Goal: Information Seeking & Learning: Find specific fact

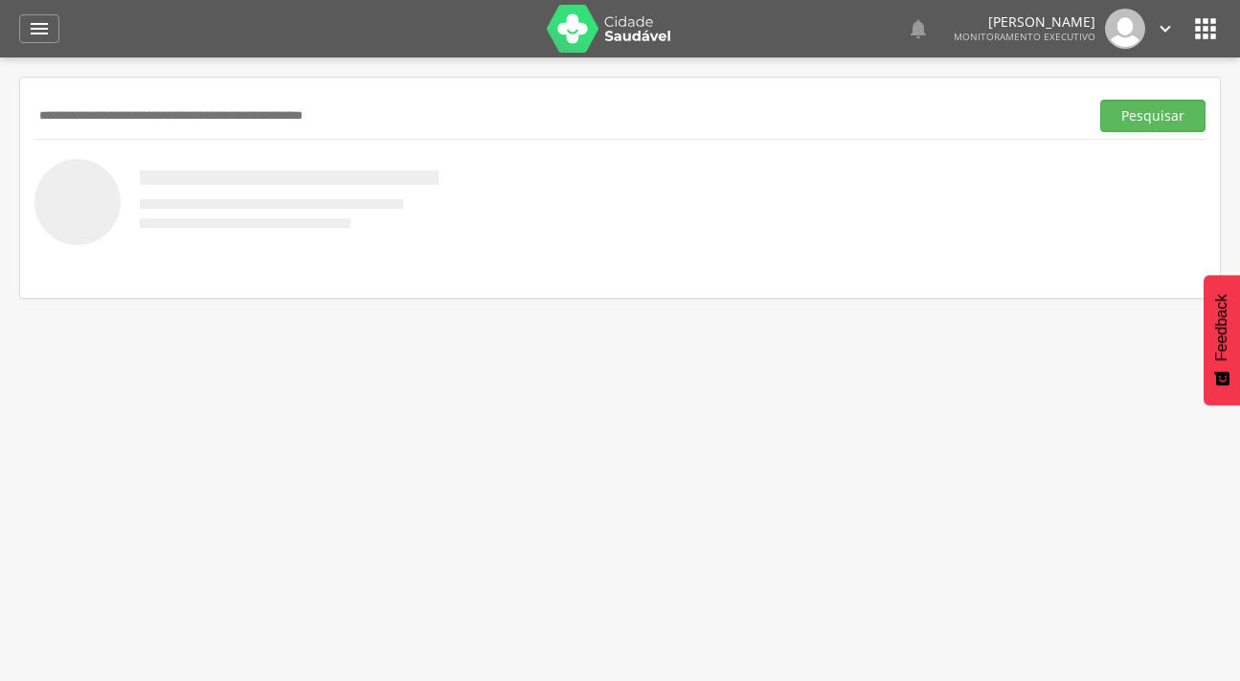
click at [67, 115] on input "text" at bounding box center [557, 116] width 1047 height 33
type input "**********"
click at [1100, 100] on button "Pesquisar" at bounding box center [1152, 116] width 105 height 33
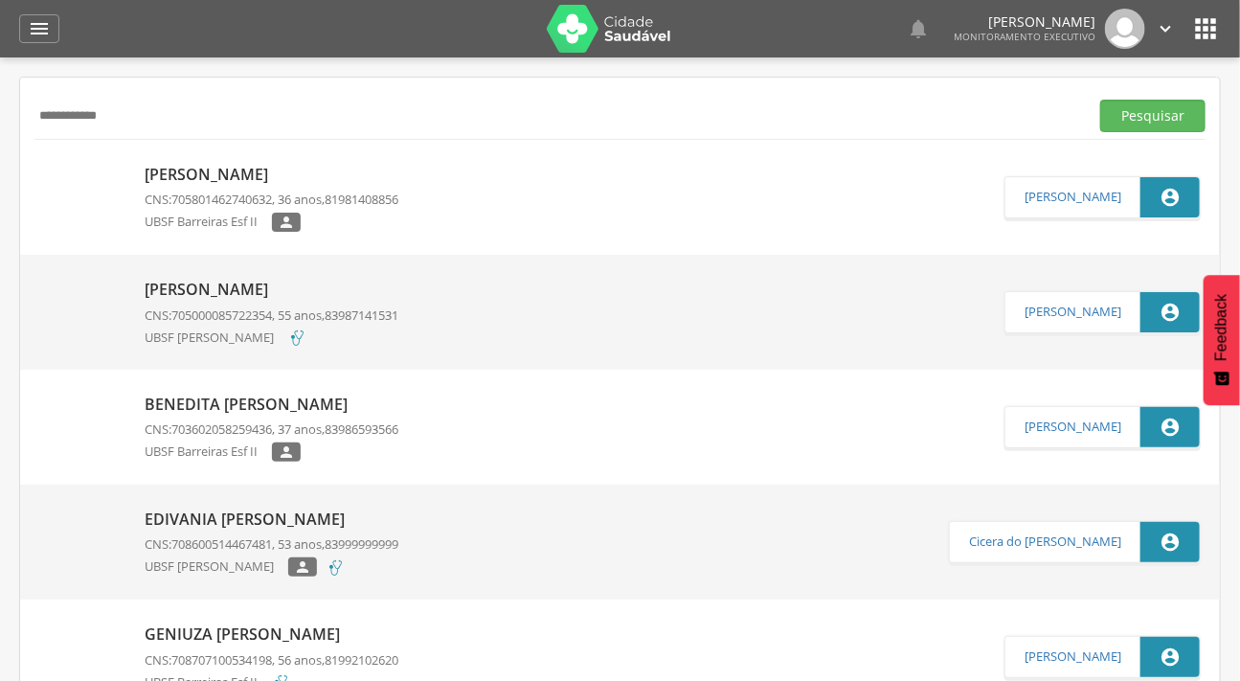
click at [108, 165] on img at bounding box center [82, 165] width 86 height 0
type input "**********"
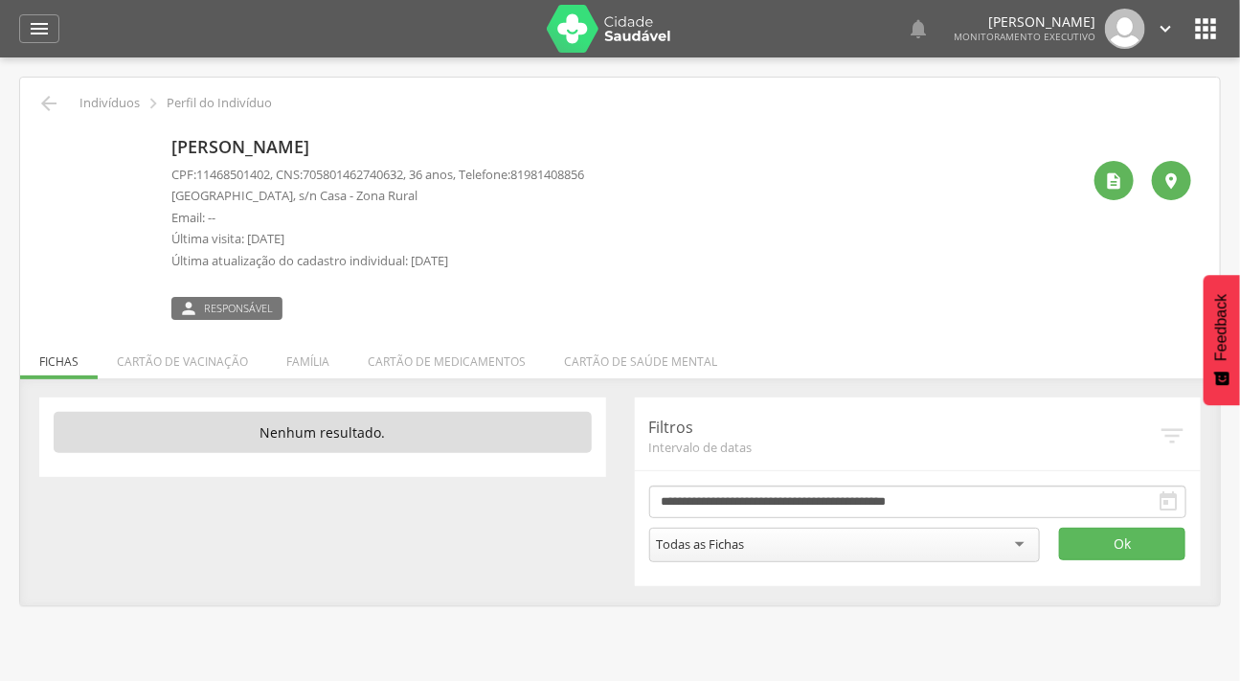
scroll to position [57, 0]
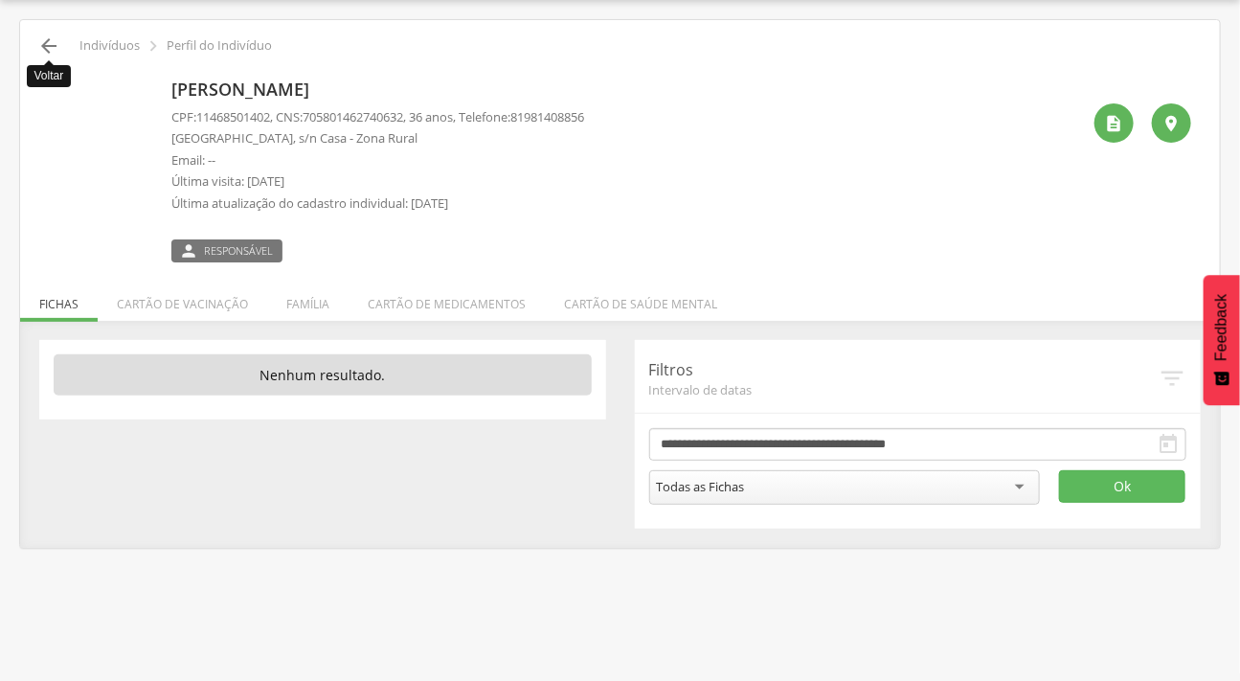
click at [41, 48] on icon "" at bounding box center [48, 45] width 23 height 23
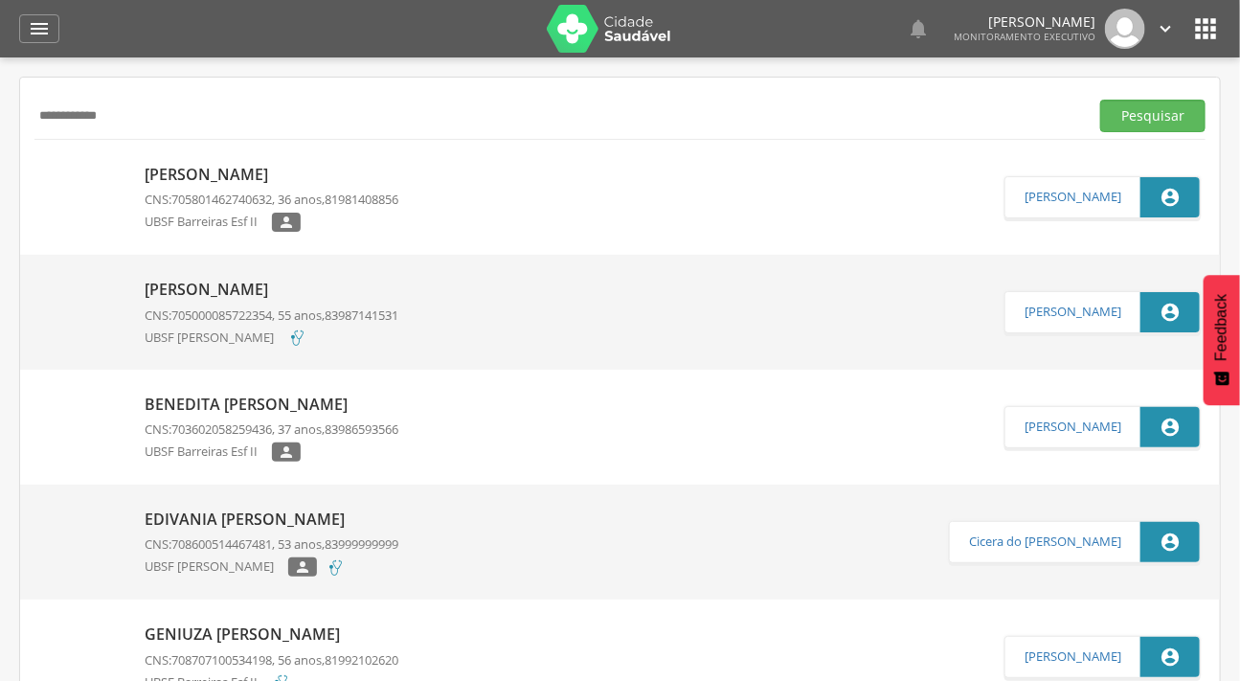
click at [44, 12] on div " Dashboard Supervisão Produtividade Mapa da cidade Mapa de cobertura Ranking A…" at bounding box center [620, 28] width 1202 height 57
click at [44, 28] on icon "" at bounding box center [39, 28] width 23 height 23
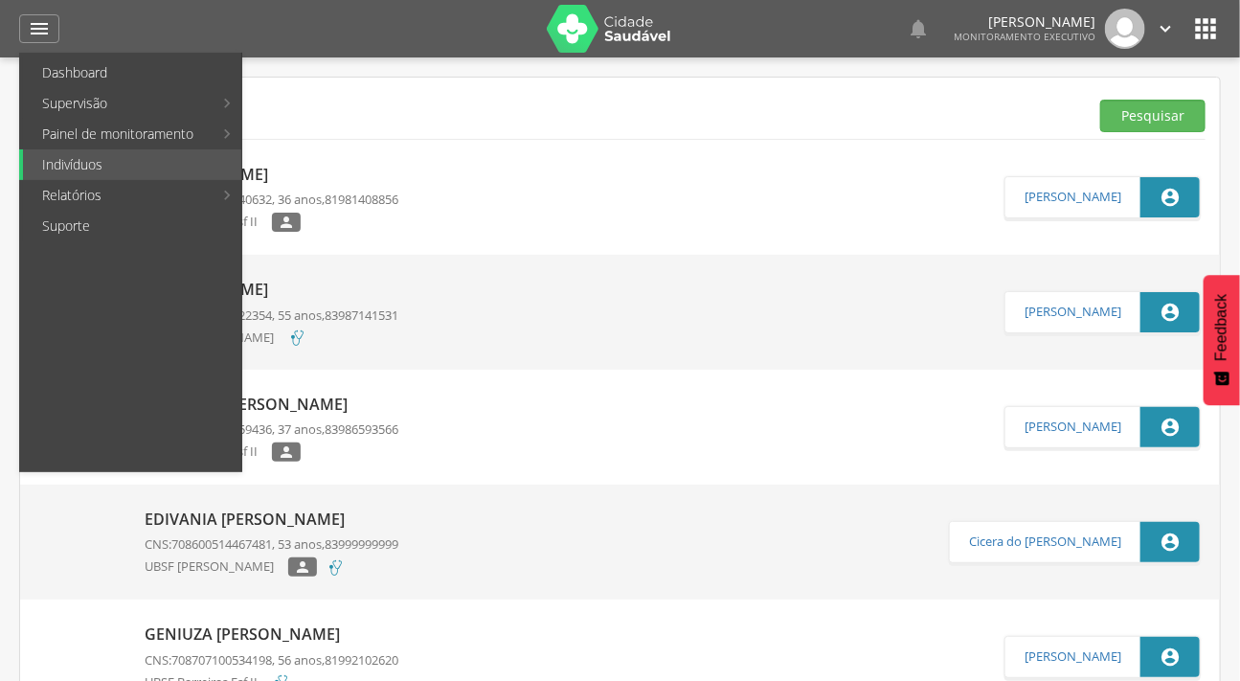
click at [511, 122] on input "**********" at bounding box center [557, 116] width 1047 height 33
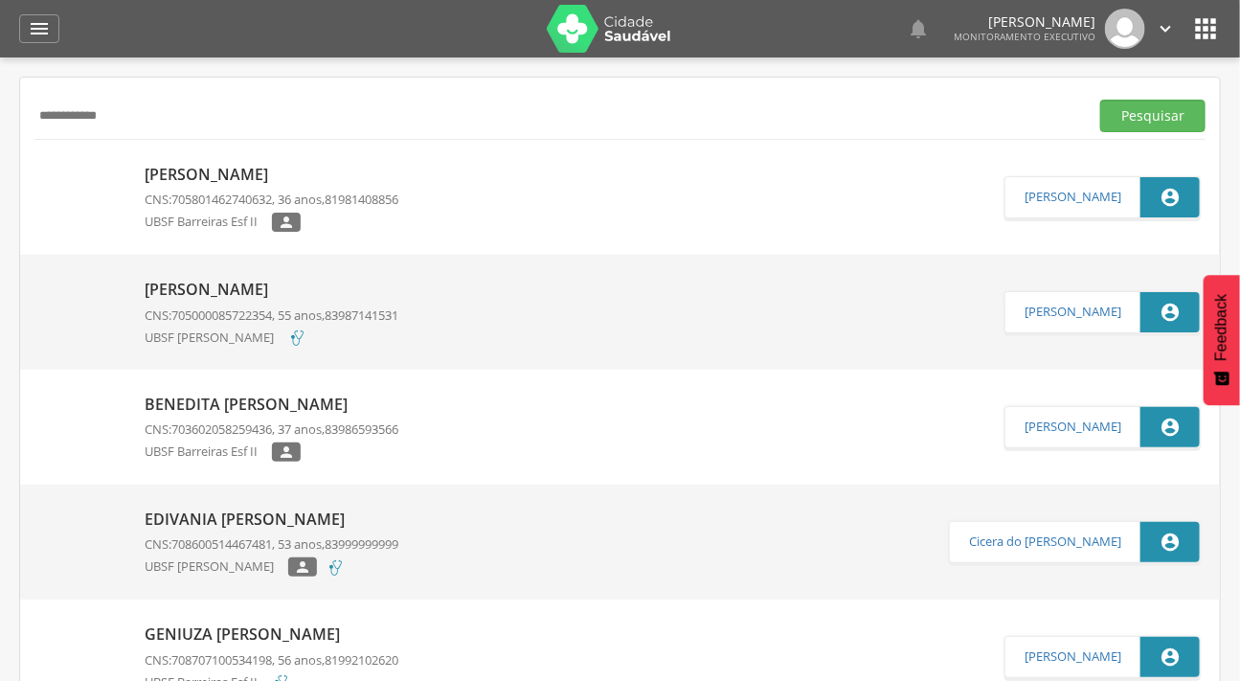
drag, startPoint x: 219, startPoint y: 114, endPoint x: 5, endPoint y: 117, distance: 214.5
click at [5, 117] on div " Supervisão  Distritos  Ubs Coordenador: - Caraúbas / [GEOGRAPHIC_DATA] Inte…" at bounding box center [620, 397] width 1240 height 681
type input "**********"
click at [1100, 100] on button "Pesquisar" at bounding box center [1152, 116] width 105 height 33
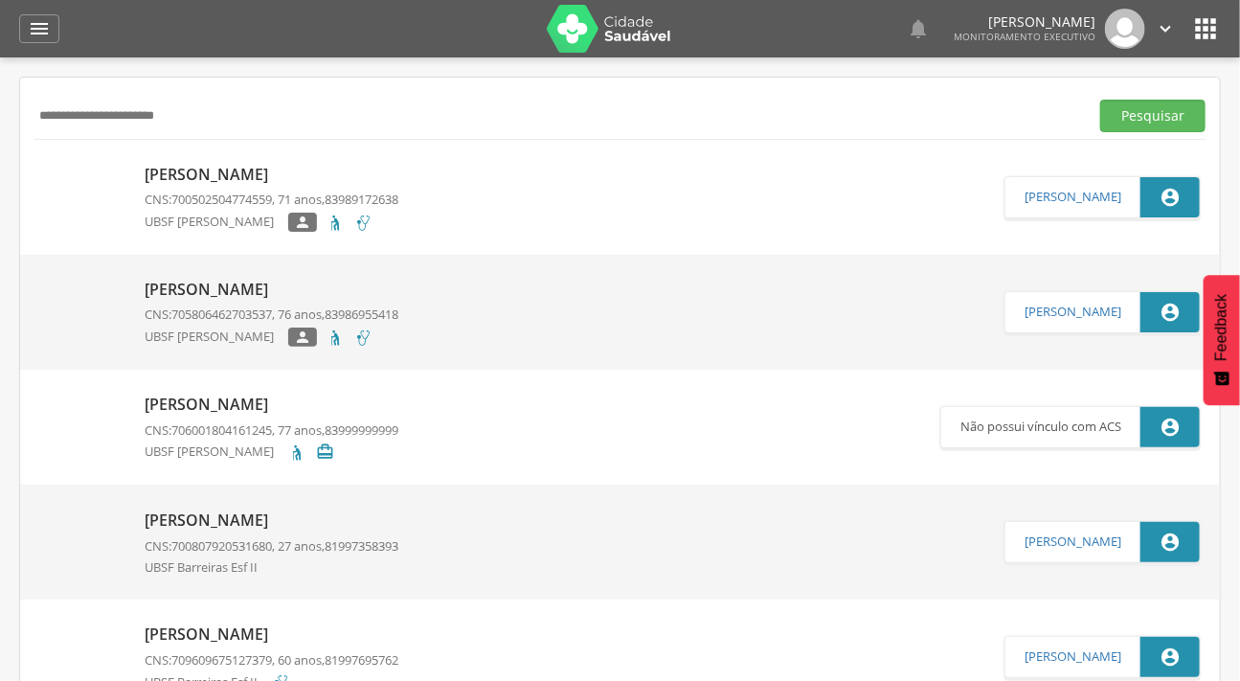
click at [95, 165] on img at bounding box center [82, 165] width 86 height 0
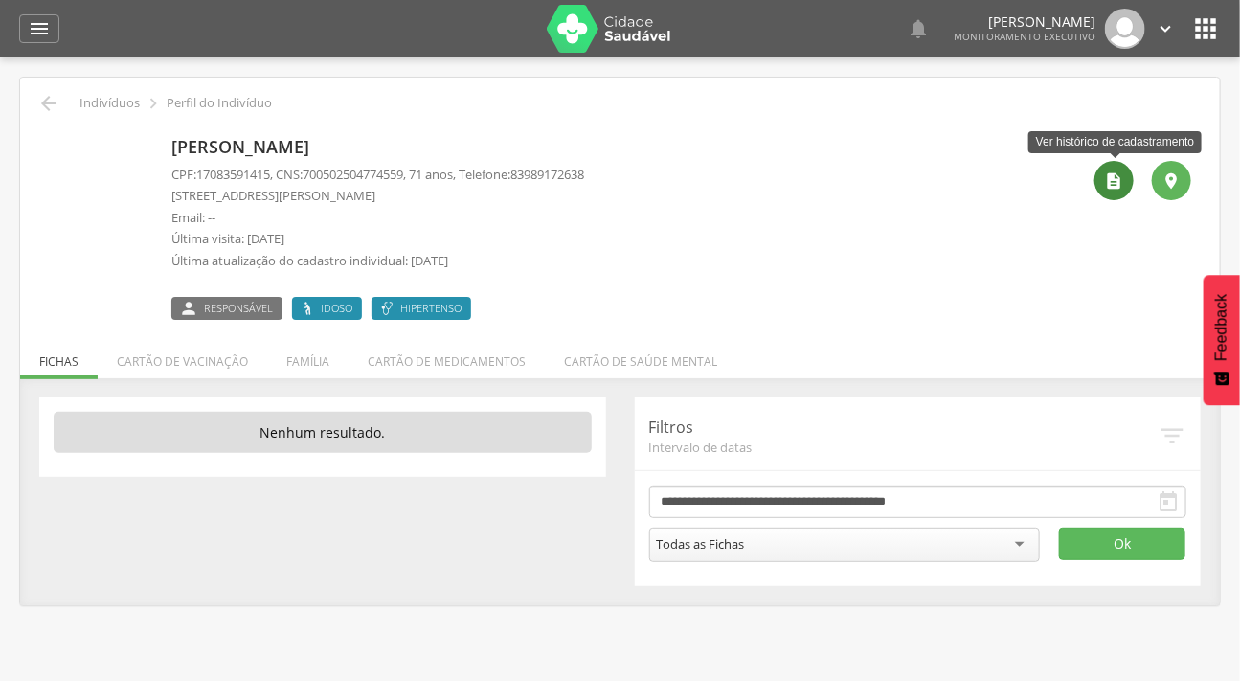
click at [1107, 189] on icon "" at bounding box center [1114, 180] width 19 height 19
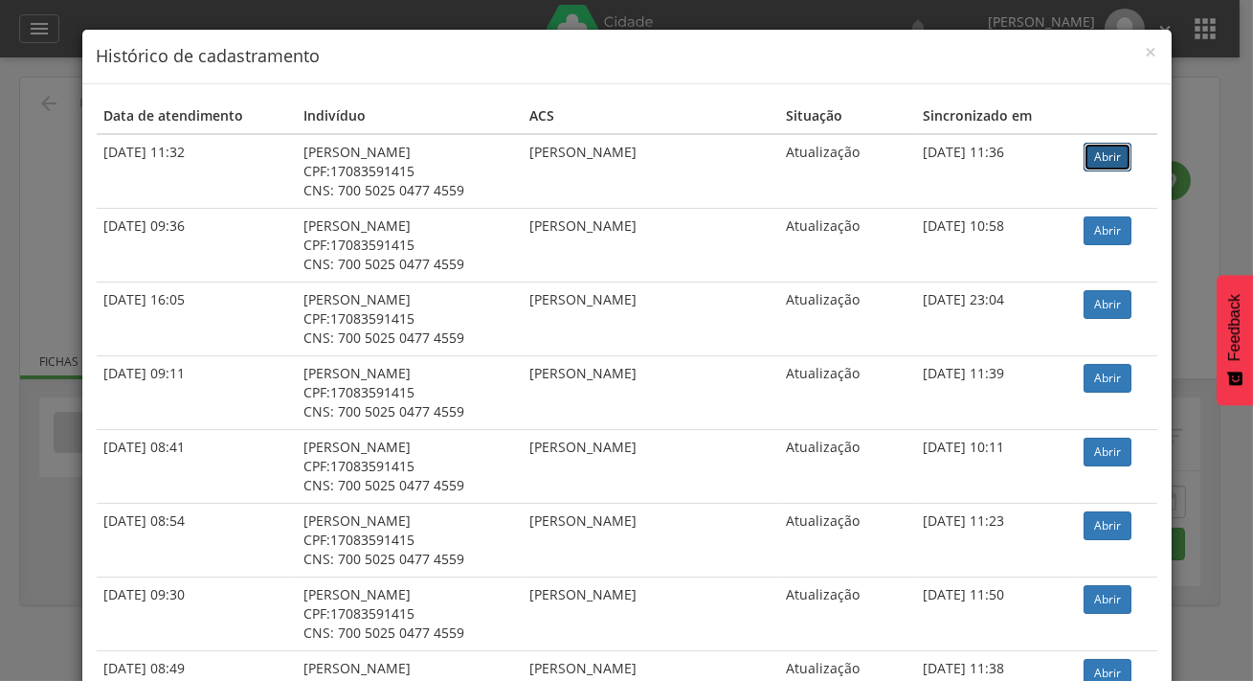
click at [1092, 151] on link "Abrir" at bounding box center [1108, 157] width 48 height 29
click at [1146, 47] on span "×" at bounding box center [1151, 51] width 11 height 27
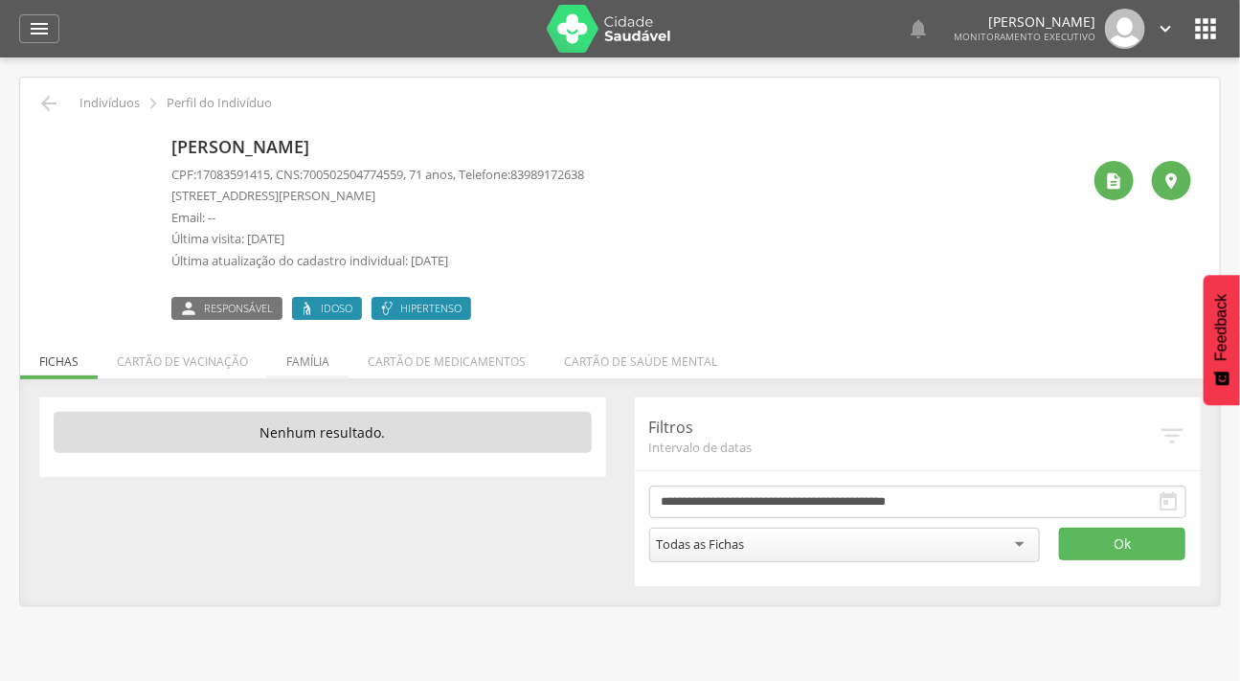
click at [327, 352] on li "Família" at bounding box center [307, 356] width 81 height 45
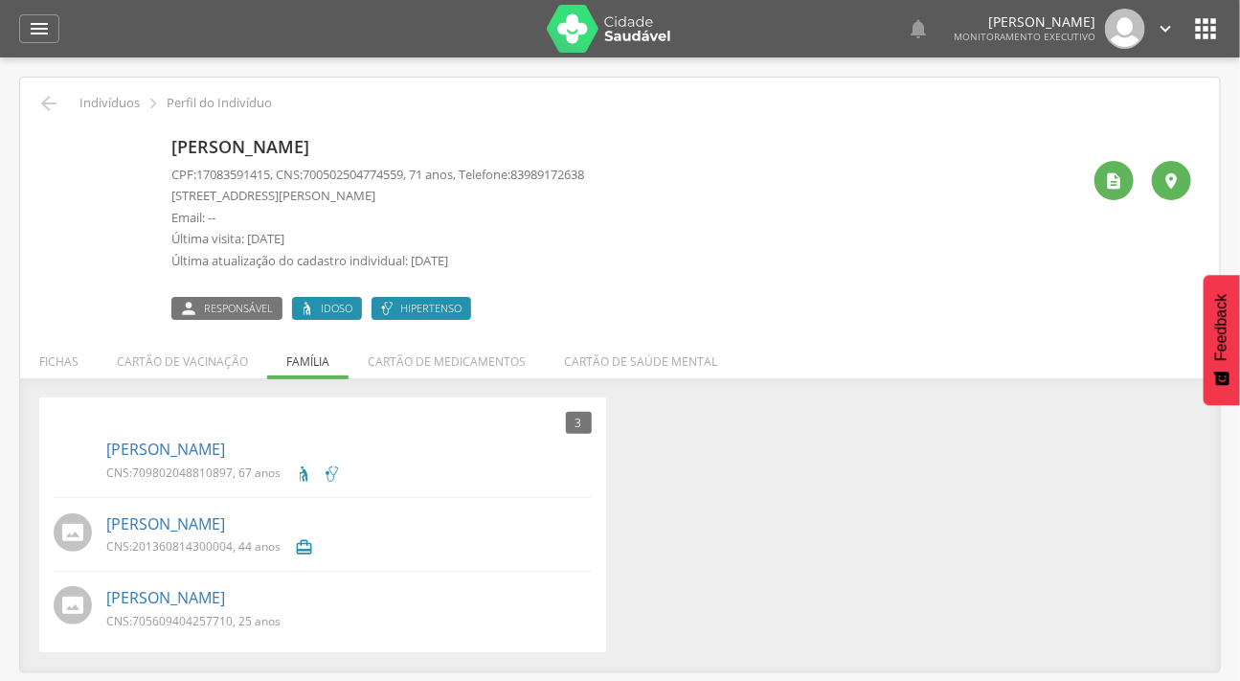
scroll to position [57, 0]
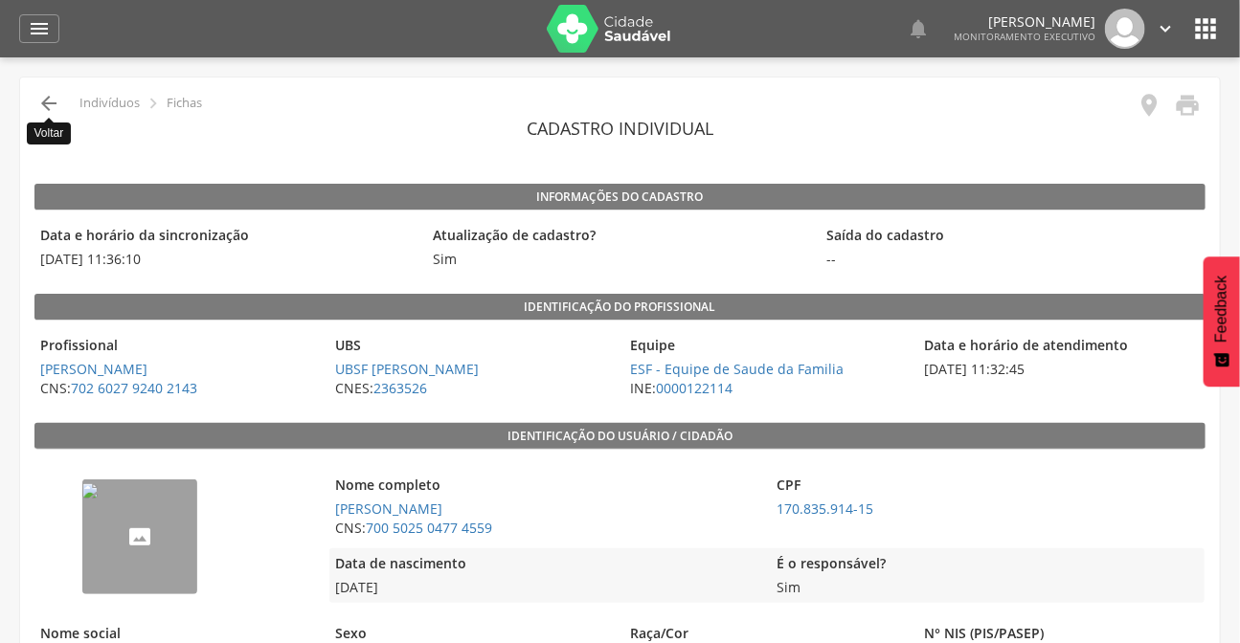
click at [44, 103] on icon "" at bounding box center [48, 103] width 23 height 23
click at [42, 98] on icon "" at bounding box center [48, 103] width 23 height 23
